Goal: Navigation & Orientation: Find specific page/section

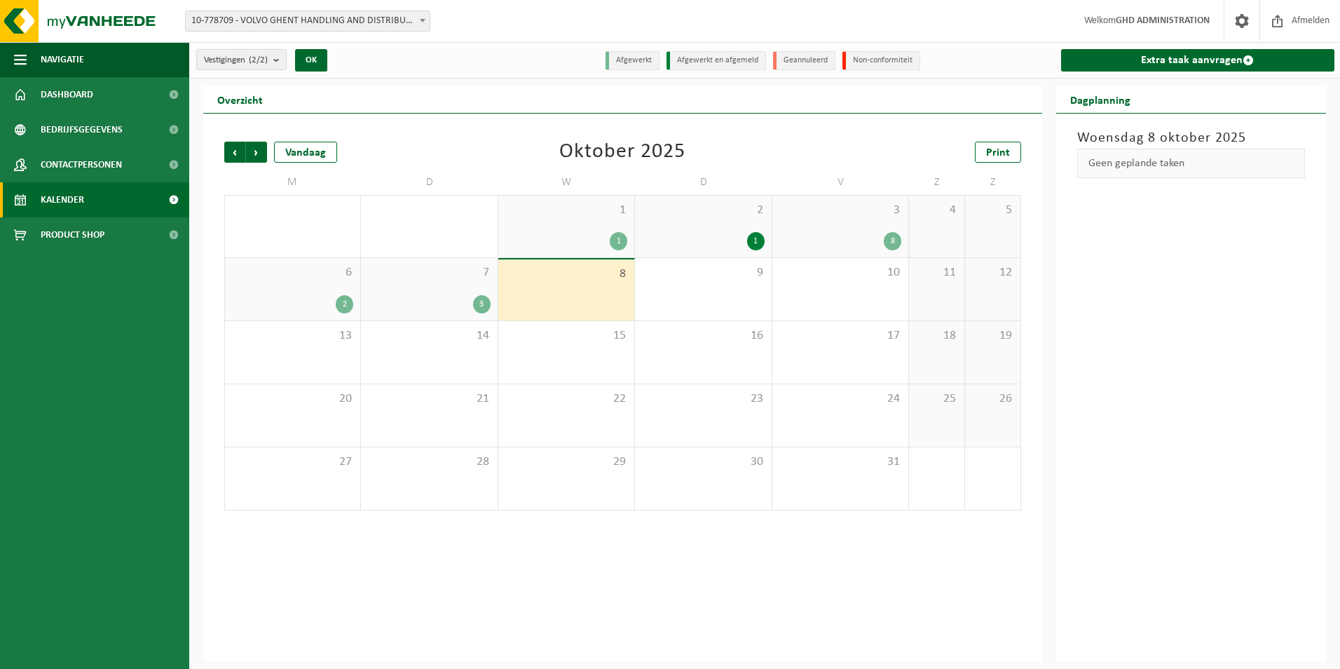
click at [61, 200] on span "Kalender" at bounding box center [62, 199] width 43 height 35
click at [652, 303] on div "9" at bounding box center [703, 289] width 136 height 62
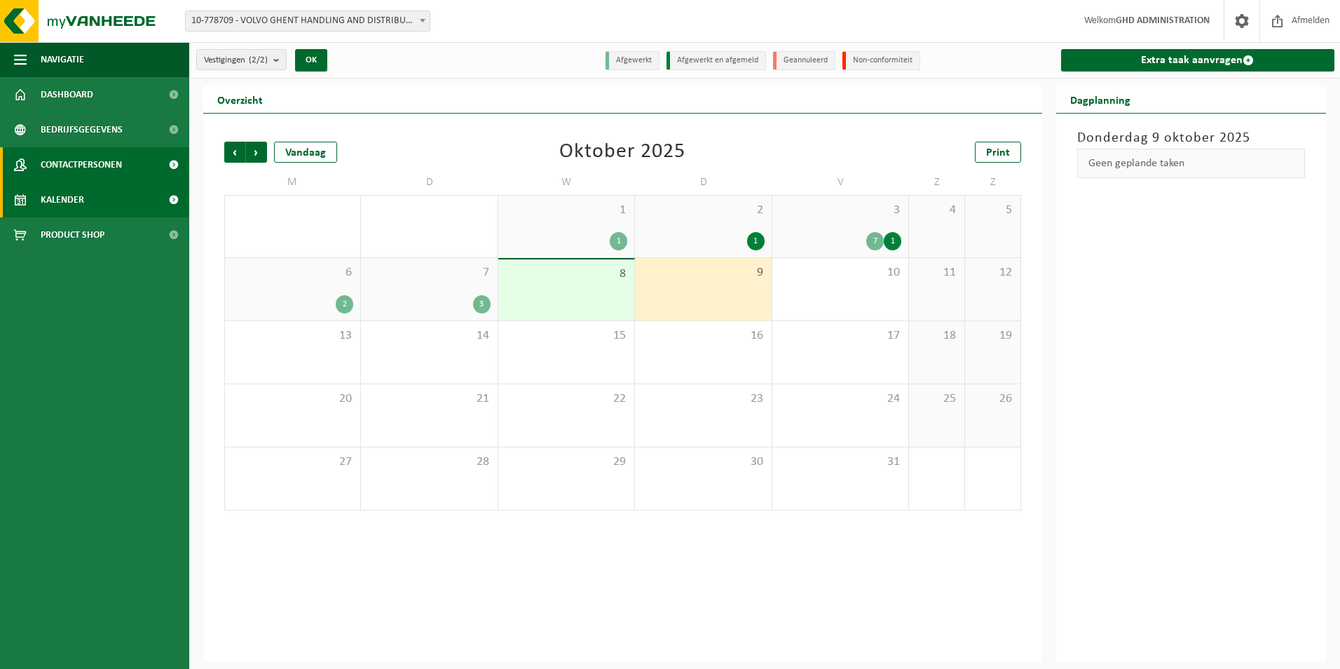
click at [85, 158] on span "Contactpersonen" at bounding box center [81, 164] width 81 height 35
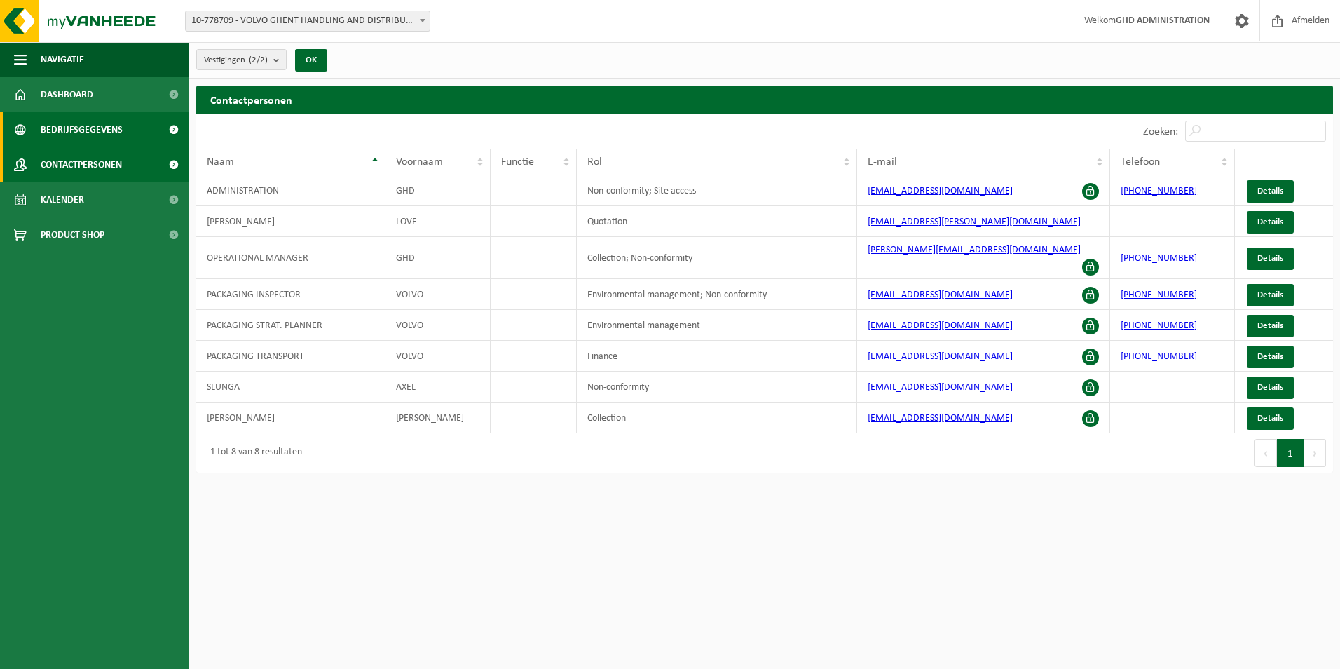
click at [87, 128] on span "Bedrijfsgegevens" at bounding box center [82, 129] width 82 height 35
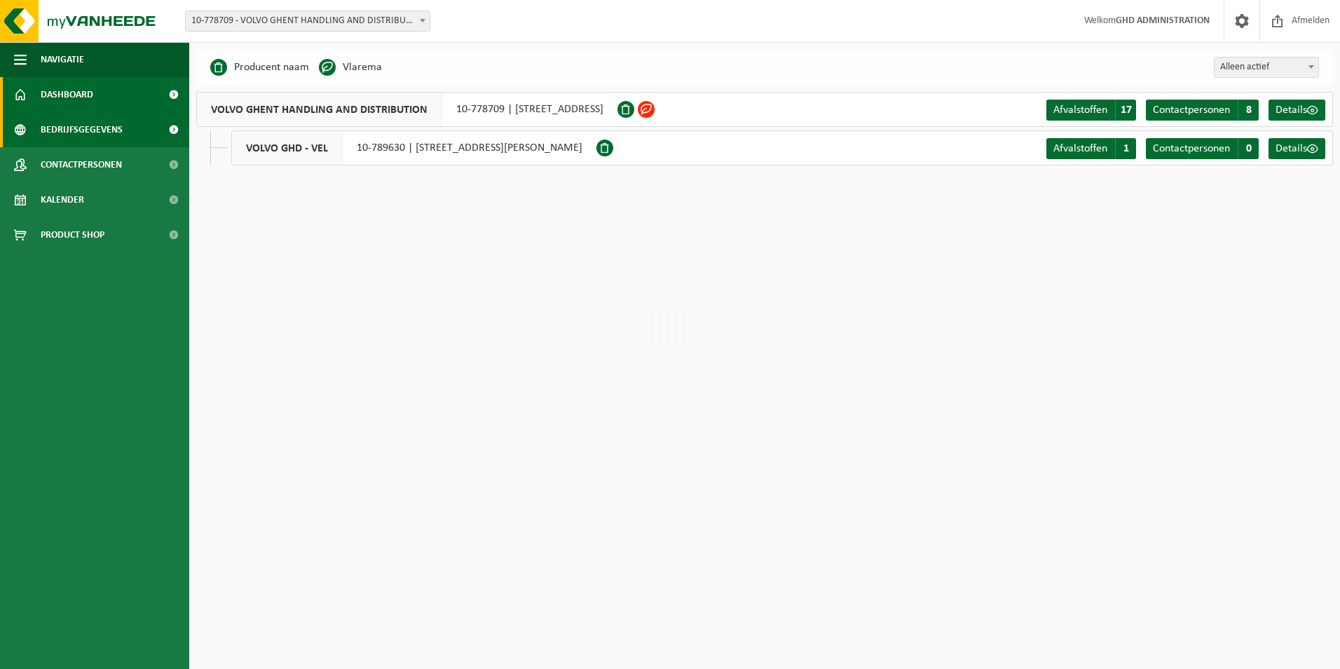
click at [104, 100] on link "Dashboard" at bounding box center [94, 94] width 189 height 35
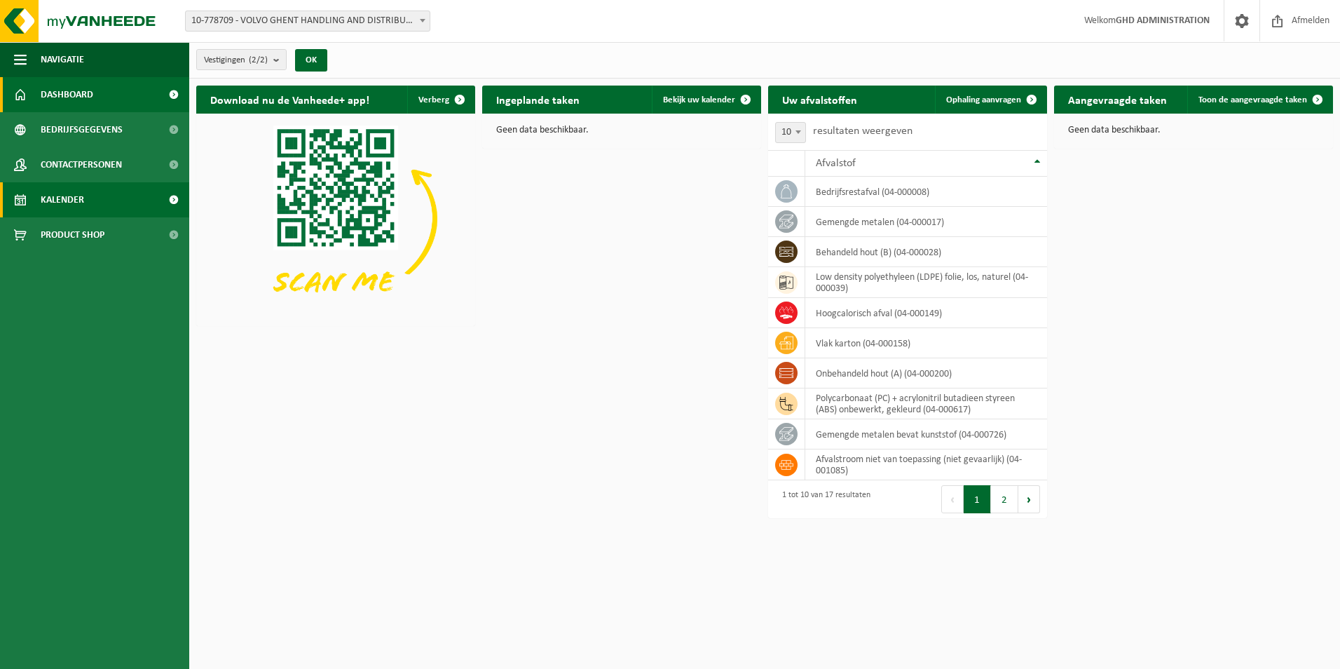
click at [88, 190] on link "Kalender" at bounding box center [94, 199] width 189 height 35
